Goal: Information Seeking & Learning: Find specific fact

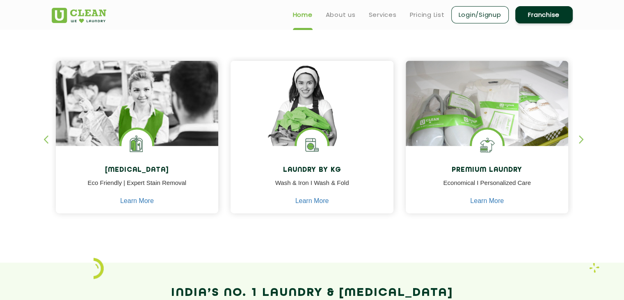
scroll to position [328, 0]
click at [578, 140] on div "[MEDICAL_DATA] Eco Friendly | Expert Stain Removal Learn More [MEDICAL_DATA] Ec…" at bounding box center [313, 129] width 534 height 203
click at [581, 138] on div "button" at bounding box center [585, 146] width 12 height 23
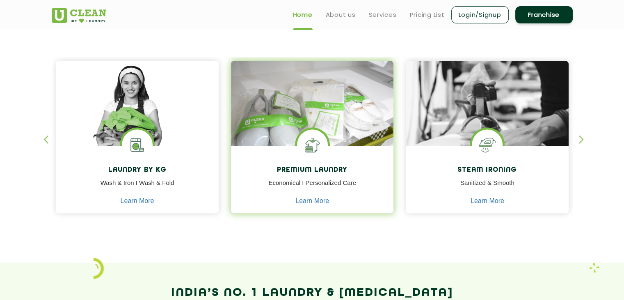
click at [350, 165] on div "Premium Laundry Economical I Personalized Care Learn More" at bounding box center [312, 180] width 163 height 69
click at [301, 202] on link "Learn More" at bounding box center [313, 200] width 34 height 7
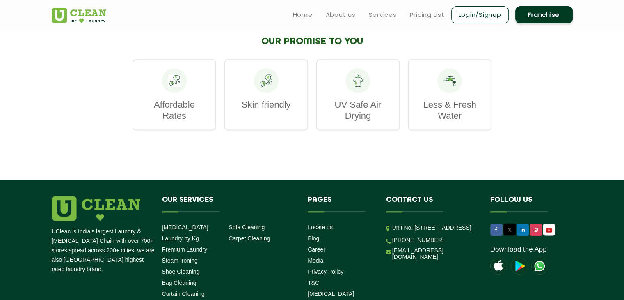
scroll to position [1036, 0]
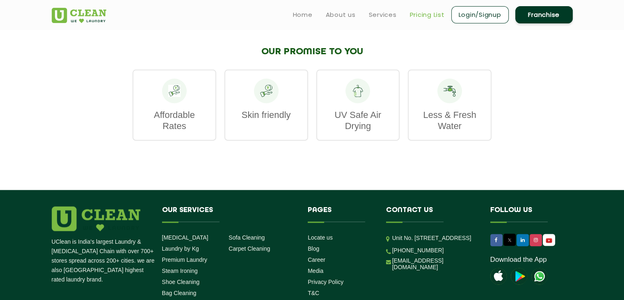
click at [420, 14] on link "Pricing List" at bounding box center [427, 15] width 35 height 10
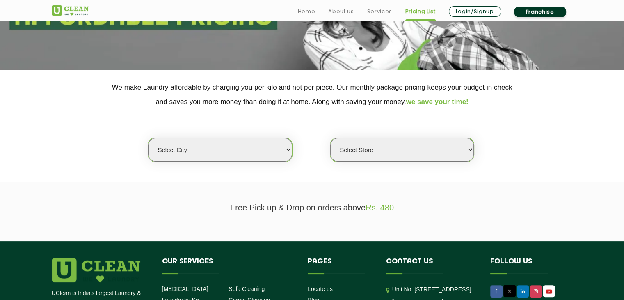
scroll to position [123, 0]
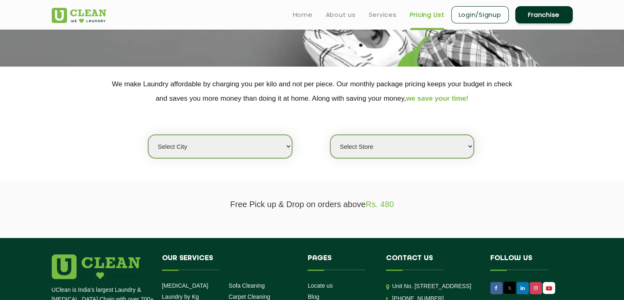
click at [279, 146] on select "Select city [GEOGRAPHIC_DATA] [GEOGRAPHIC_DATA] [GEOGRAPHIC_DATA] [GEOGRAPHIC_D…" at bounding box center [220, 146] width 144 height 23
click at [458, 146] on select "Select Store" at bounding box center [402, 146] width 144 height 23
click at [285, 137] on select "Select city [GEOGRAPHIC_DATA] [GEOGRAPHIC_DATA] [GEOGRAPHIC_DATA] [GEOGRAPHIC_D…" at bounding box center [220, 146] width 144 height 23
select select "8"
click at [148, 135] on select "Select city [GEOGRAPHIC_DATA] [GEOGRAPHIC_DATA] [GEOGRAPHIC_DATA] [GEOGRAPHIC_D…" at bounding box center [220, 146] width 144 height 23
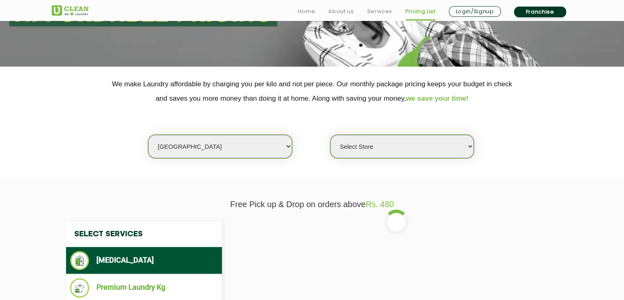
scroll to position [205, 0]
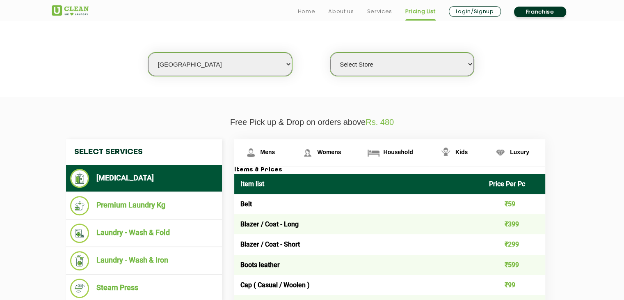
click at [464, 64] on select "Select Store [GEOGRAPHIC_DATA] [GEOGRAPHIC_DATA] [GEOGRAPHIC_DATA] [GEOGRAPHIC_…" at bounding box center [402, 64] width 144 height 23
select select "338"
click at [330, 53] on select "Select Store [GEOGRAPHIC_DATA] [GEOGRAPHIC_DATA] [GEOGRAPHIC_DATA] [GEOGRAPHIC_…" at bounding box center [402, 64] width 144 height 23
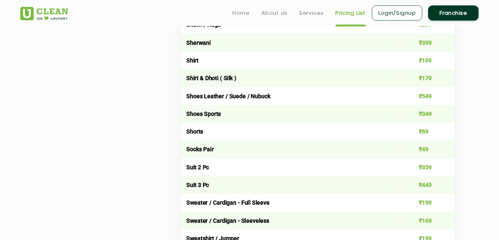
scroll to position [1191, 0]
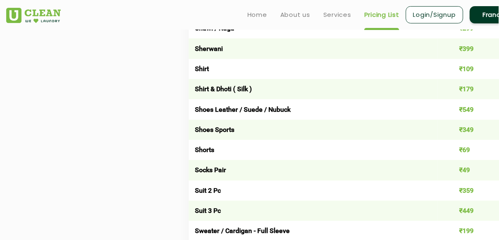
drag, startPoint x: 575, startPoint y: 0, endPoint x: 155, endPoint y: 115, distance: 435.2
drag, startPoint x: 174, startPoint y: 164, endPoint x: 119, endPoint y: 161, distance: 55.1
drag, startPoint x: 459, startPoint y: 110, endPoint x: 478, endPoint y: 110, distance: 18.9
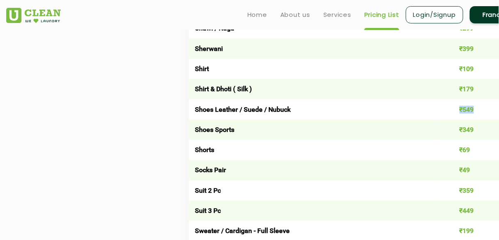
click at [478, 110] on td "₹549" at bounding box center [469, 109] width 62 height 20
drag, startPoint x: 460, startPoint y: 134, endPoint x: 477, endPoint y: 133, distance: 17.3
click at [477, 133] on td "₹349" at bounding box center [469, 129] width 62 height 20
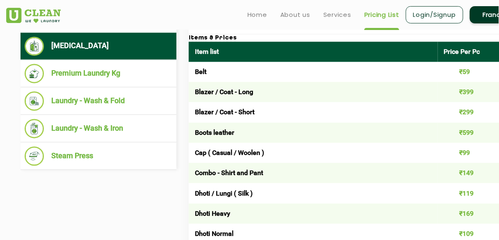
scroll to position [337, 0]
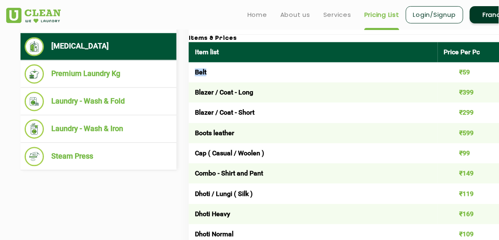
drag, startPoint x: 195, startPoint y: 73, endPoint x: 214, endPoint y: 77, distance: 20.0
click at [214, 77] on td "Belt" at bounding box center [313, 72] width 249 height 20
click at [235, 67] on td "Belt" at bounding box center [313, 72] width 249 height 20
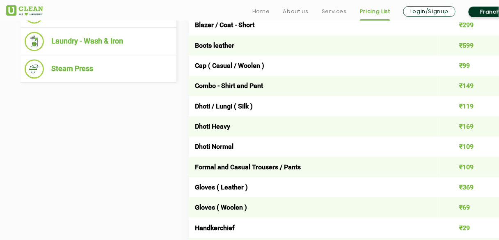
scroll to position [435, 0]
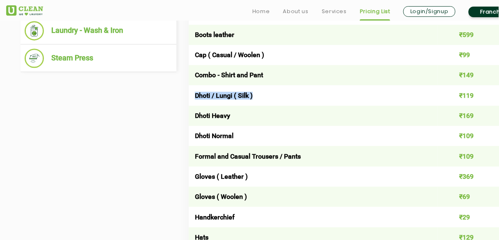
drag, startPoint x: 196, startPoint y: 96, endPoint x: 264, endPoint y: 97, distance: 67.8
click at [264, 97] on td "Dhoti / Lungi ( Silk )" at bounding box center [313, 95] width 249 height 20
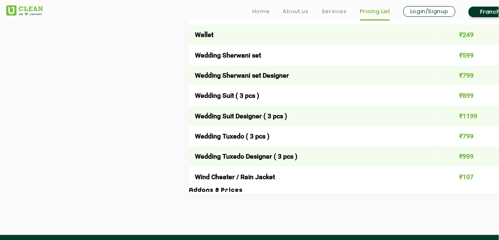
scroll to position [1650, 0]
